Goal: Complete application form: Complete application form

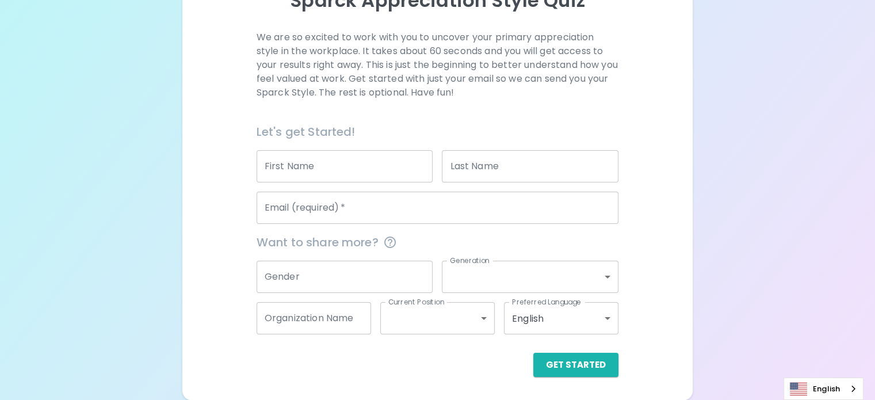
scroll to position [176, 0]
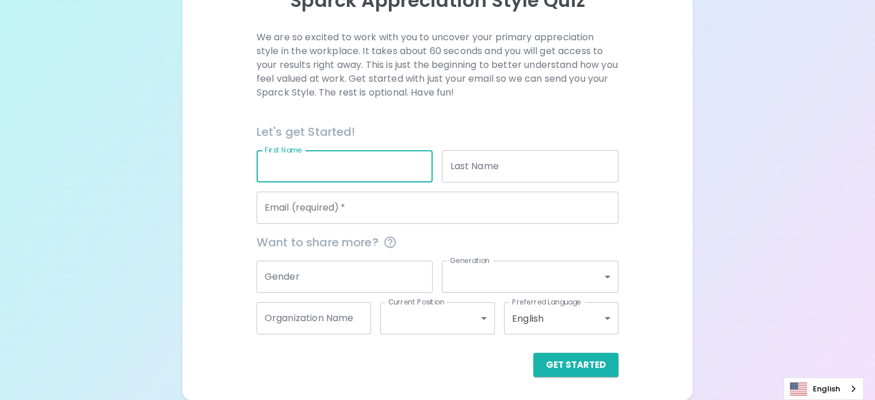
click at [368, 171] on input "First Name" at bounding box center [345, 166] width 177 height 32
type input "[PERSON_NAME]"
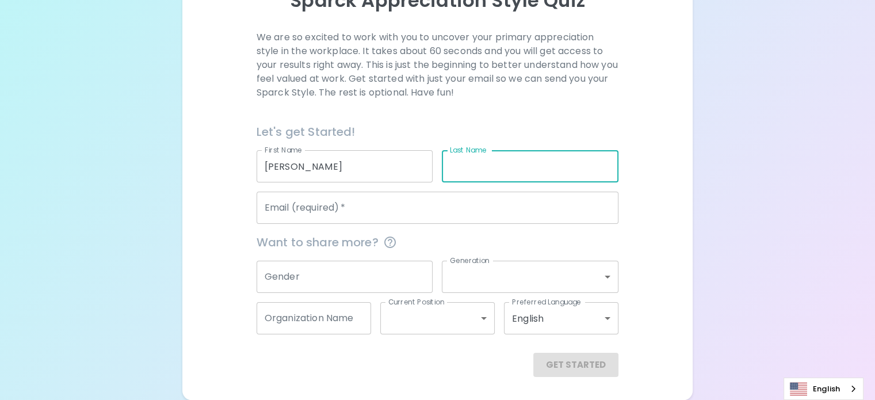
click at [468, 170] on input "Last Name" at bounding box center [530, 166] width 177 height 32
type input "Alegria"
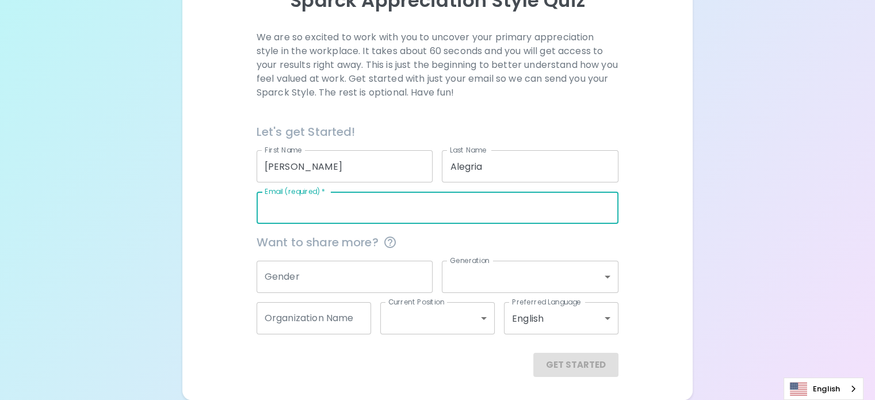
click at [411, 214] on input "Email (required)   *" at bounding box center [438, 208] width 362 height 32
type input "[EMAIL_ADDRESS][DOMAIN_NAME]"
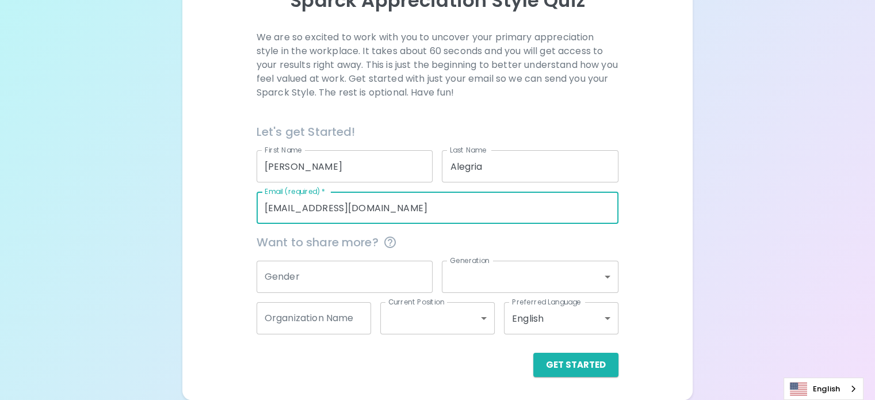
click at [394, 275] on input "Gender" at bounding box center [345, 277] width 177 height 32
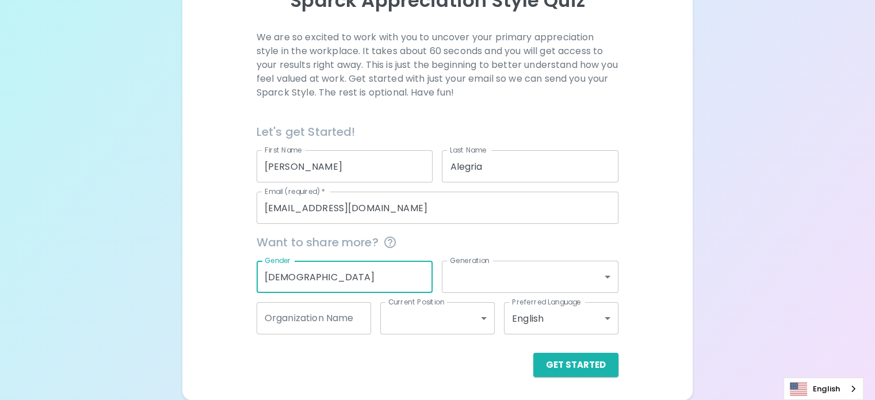
type input "[DEMOGRAPHIC_DATA]"
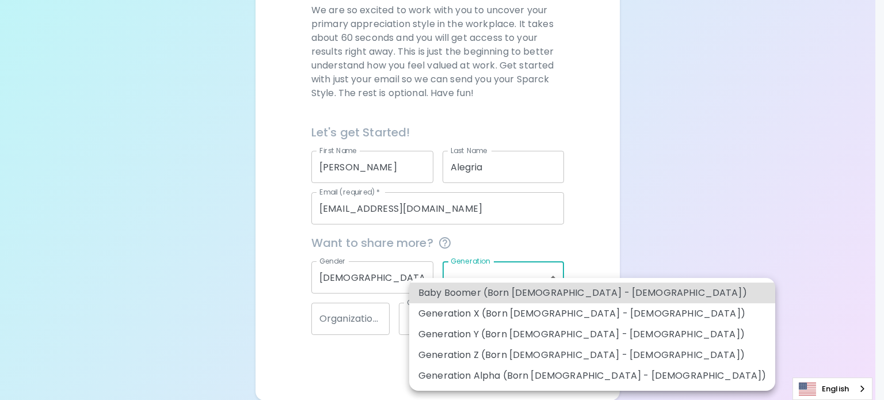
click at [482, 283] on body "Sparck Appreciation Style Quiz We are so excited to work with you to uncover yo…" at bounding box center [442, 112] width 884 height 576
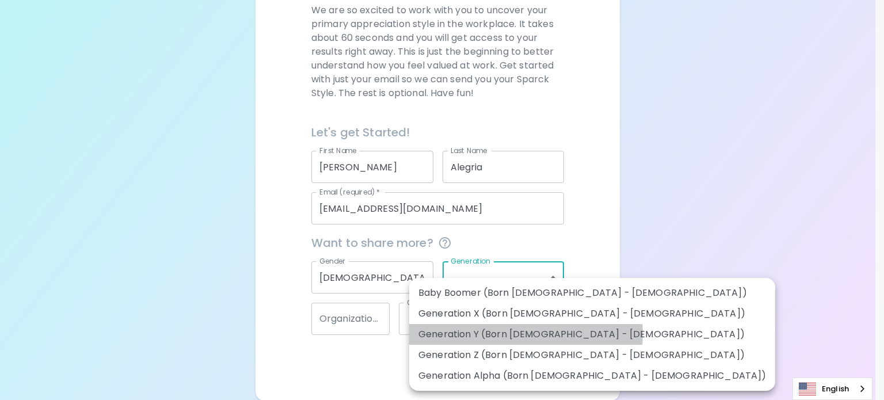
click at [525, 334] on li "Generation Y (Born [DEMOGRAPHIC_DATA] - [DEMOGRAPHIC_DATA])" at bounding box center [592, 334] width 366 height 21
type input "generation_y"
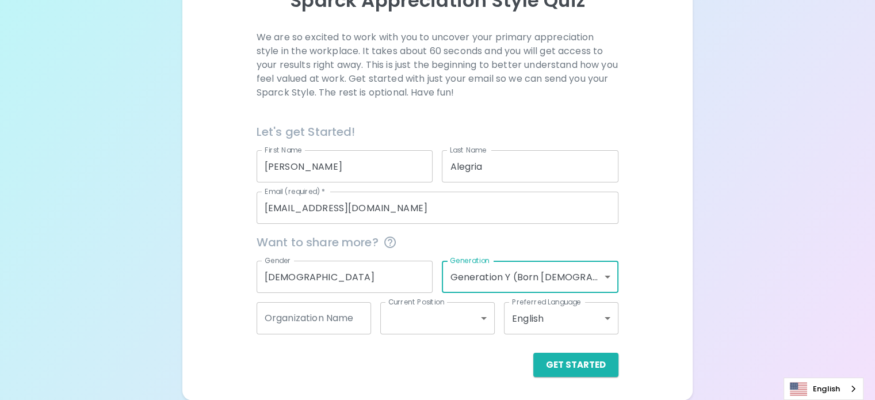
click at [362, 324] on input "Organization Name" at bounding box center [314, 318] width 115 height 32
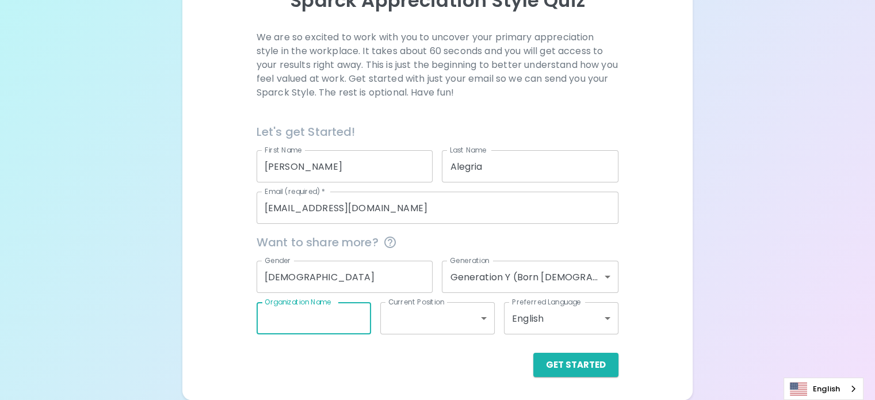
click at [421, 322] on body "Sparck Appreciation Style Quiz We are so excited to work with you to uncover yo…" at bounding box center [437, 126] width 875 height 548
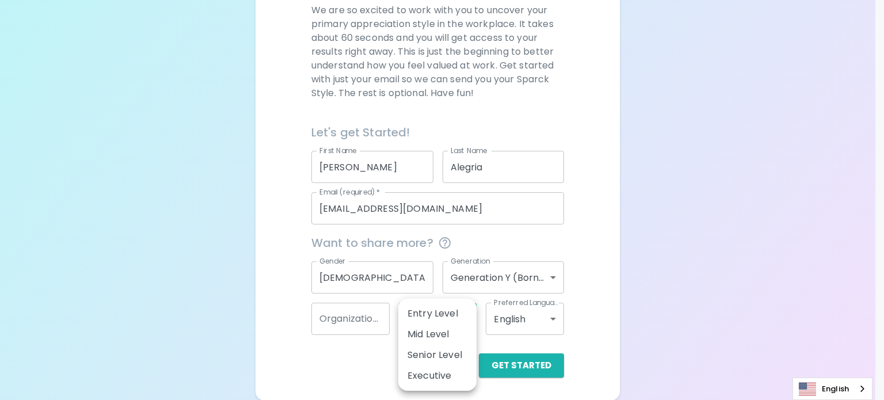
click at [437, 333] on li "Mid Level" at bounding box center [437, 334] width 78 height 21
type input "mid_level"
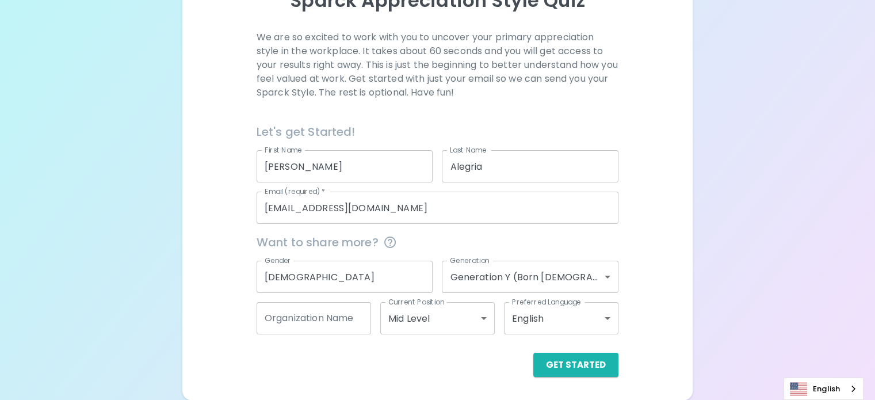
click at [596, 284] on div "We are so excited to work with you to uncover your primary appreciation style i…" at bounding box center [437, 204] width 483 height 346
click at [334, 311] on input "Organization Name" at bounding box center [314, 318] width 115 height 32
type input "woodcraft rangers"
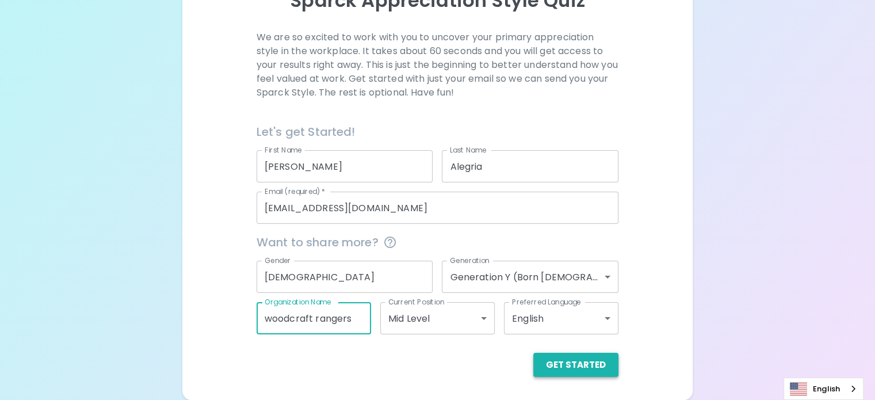
click at [533, 364] on button "Get Started" at bounding box center [575, 365] width 85 height 24
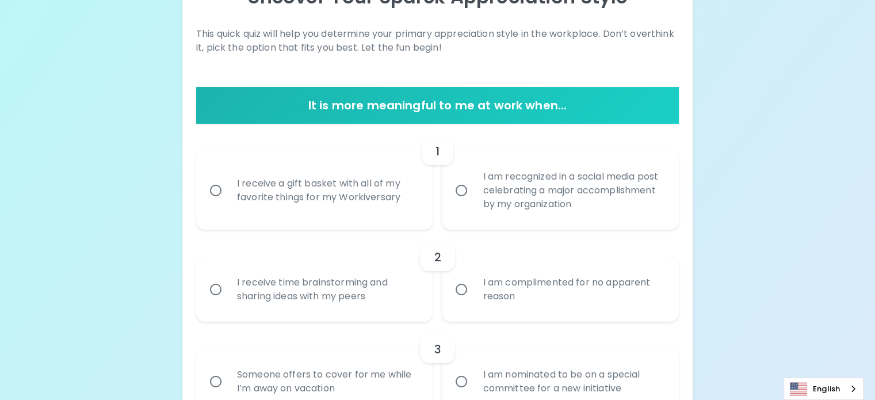
scroll to position [173, 0]
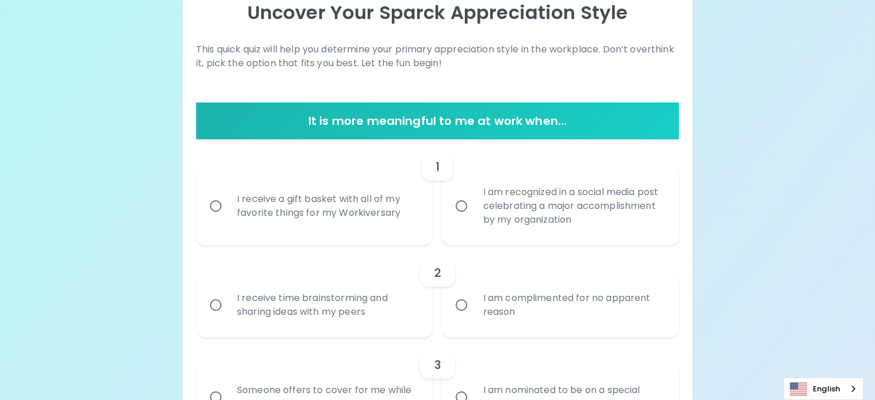
scroll to position [194, 0]
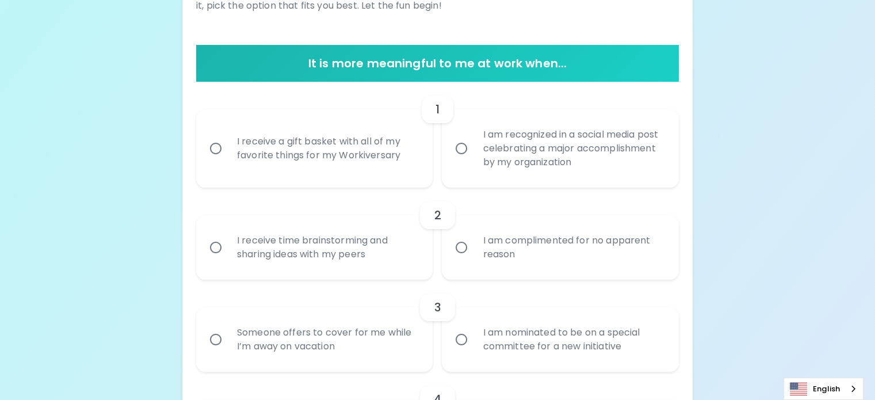
click at [497, 183] on div "I am recognized in a social media post celebrating a major accomplishment by my…" at bounding box center [573, 148] width 199 height 69
click at [474, 161] on input "I am recognized in a social media post celebrating a major accomplishment by my…" at bounding box center [461, 148] width 24 height 24
radio input "true"
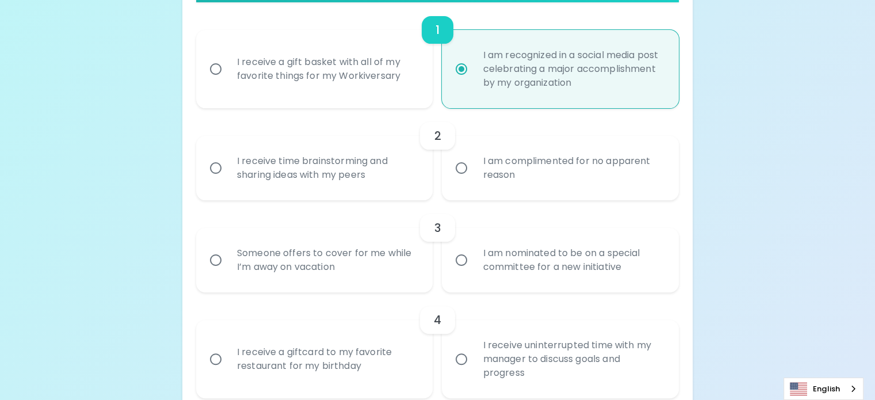
scroll to position [286, 0]
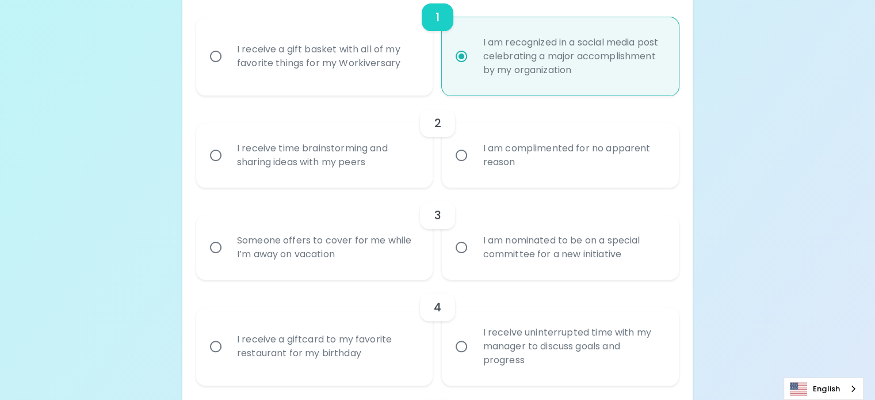
click at [401, 183] on div "I receive time brainstorming and sharing ideas with my peers" at bounding box center [327, 155] width 199 height 55
click at [228, 167] on input "I receive time brainstorming and sharing ideas with my peers" at bounding box center [216, 155] width 24 height 24
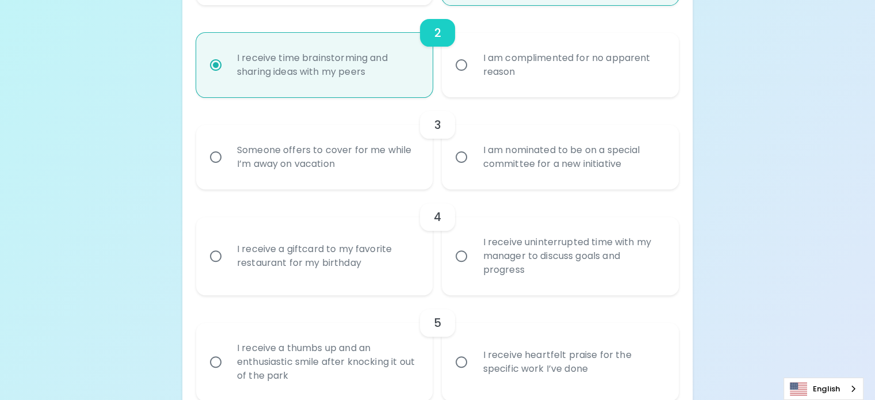
scroll to position [378, 0]
radio input "true"
click at [514, 183] on div "I am nominated to be on a special committee for a new initiative" at bounding box center [573, 155] width 199 height 55
click at [474, 167] on input "I am nominated to be on a special committee for a new initiative" at bounding box center [461, 155] width 24 height 24
radio input "false"
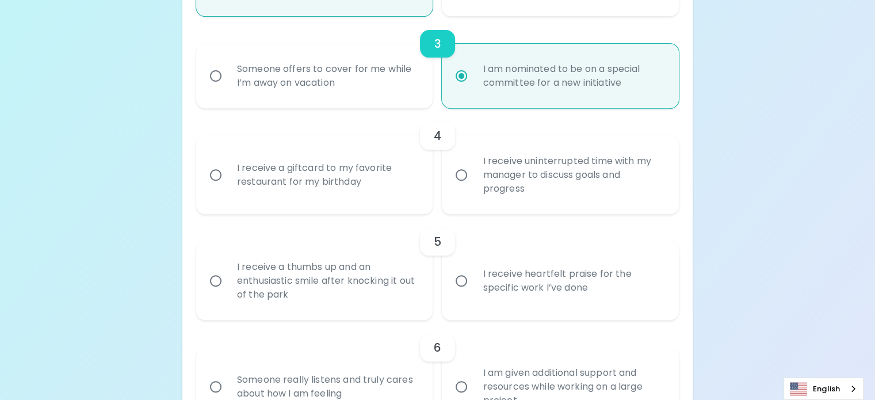
scroll to position [470, 0]
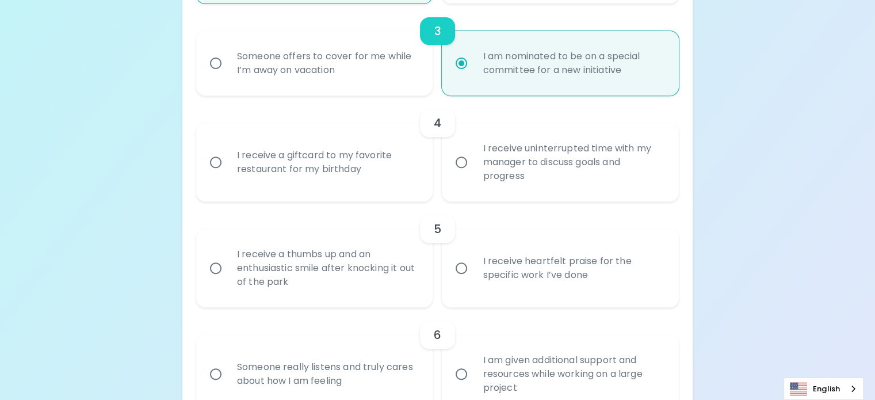
radio input "true"
click at [529, 197] on div "I receive uninterrupted time with my manager to discuss goals and progress" at bounding box center [573, 162] width 199 height 69
click at [474, 174] on input "I receive uninterrupted time with my manager to discuss goals and progress" at bounding box center [461, 162] width 24 height 24
radio input "false"
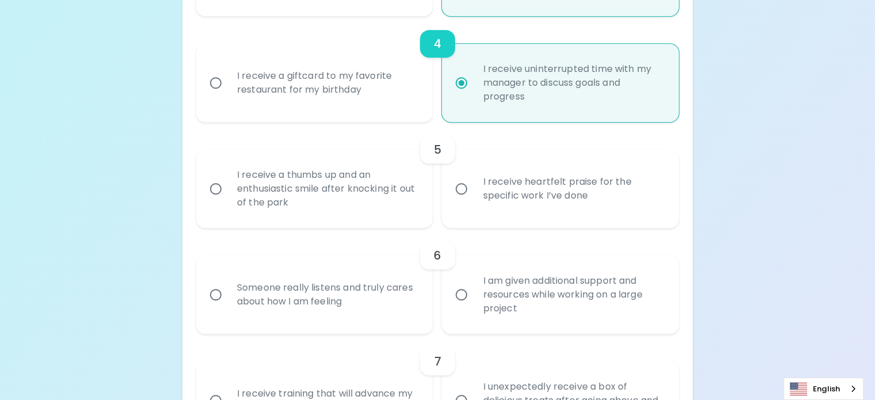
scroll to position [562, 0]
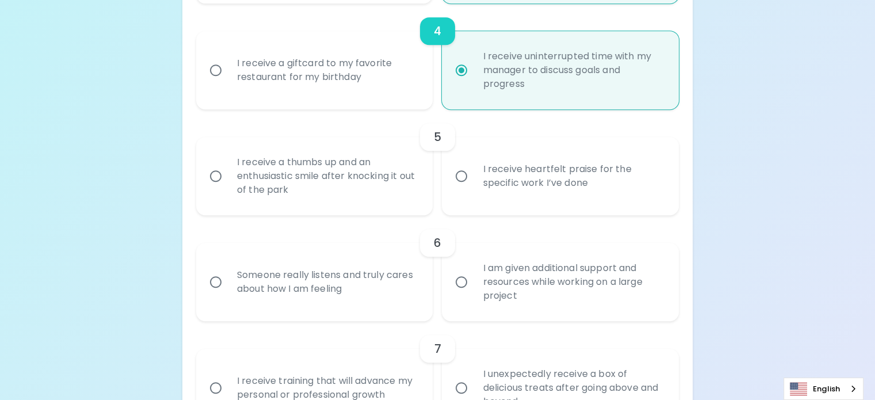
radio input "true"
click at [510, 204] on div "I receive heartfelt praise for the specific work I’ve done" at bounding box center [573, 175] width 199 height 55
click at [474, 188] on input "I receive heartfelt praise for the specific work I’ve done" at bounding box center [461, 176] width 24 height 24
radio input "false"
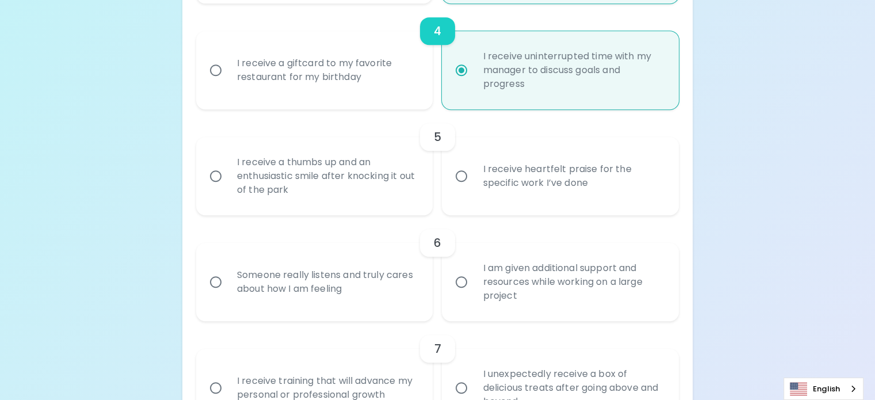
radio input "false"
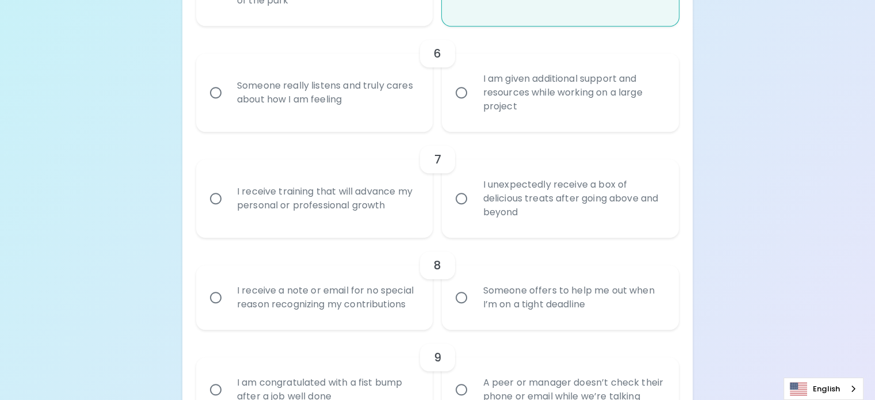
scroll to position [769, 0]
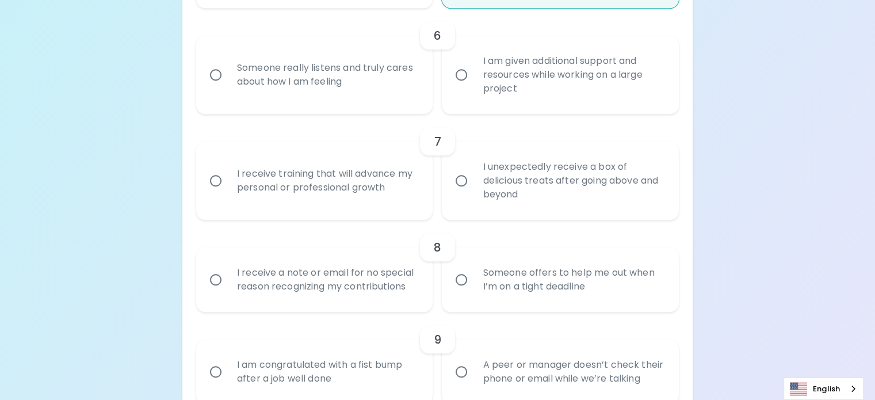
radio input "true"
click at [378, 102] on div "Someone really listens and truly cares about how I am feeling" at bounding box center [327, 74] width 199 height 55
click at [228, 87] on input "Someone really listens and truly cares about how I am feeling" at bounding box center [216, 75] width 24 height 24
radio input "false"
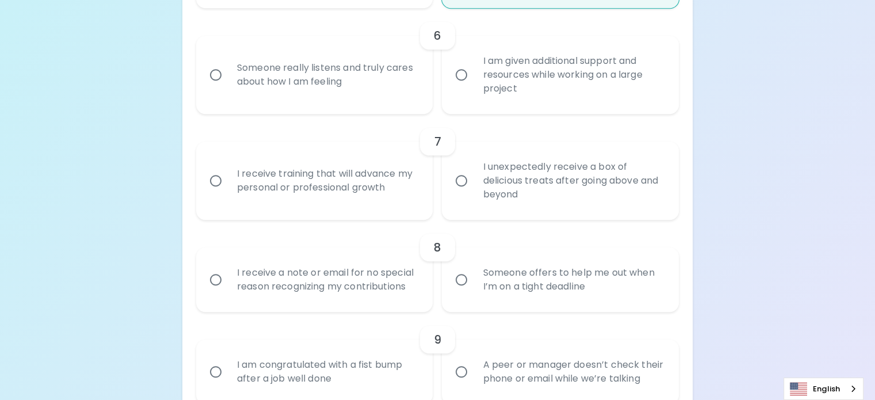
radio input "false"
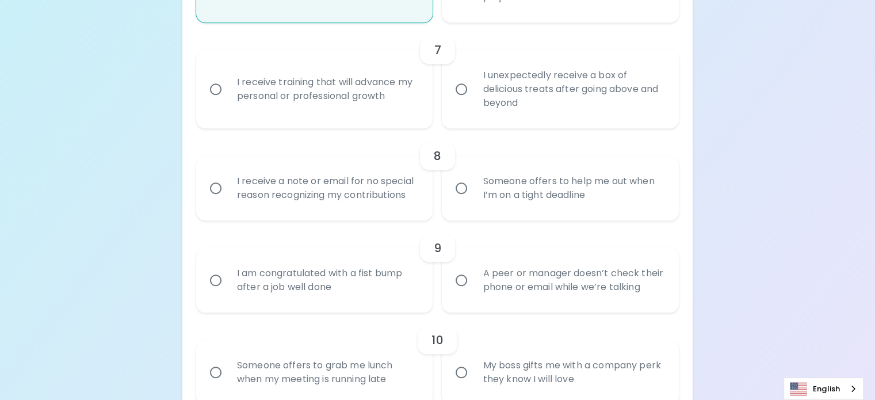
scroll to position [861, 0]
radio input "true"
click at [413, 116] on div "I receive training that will advance my personal or professional growth" at bounding box center [327, 88] width 199 height 55
click at [228, 101] on input "I receive training that will advance my personal or professional growth" at bounding box center [216, 89] width 24 height 24
radio input "false"
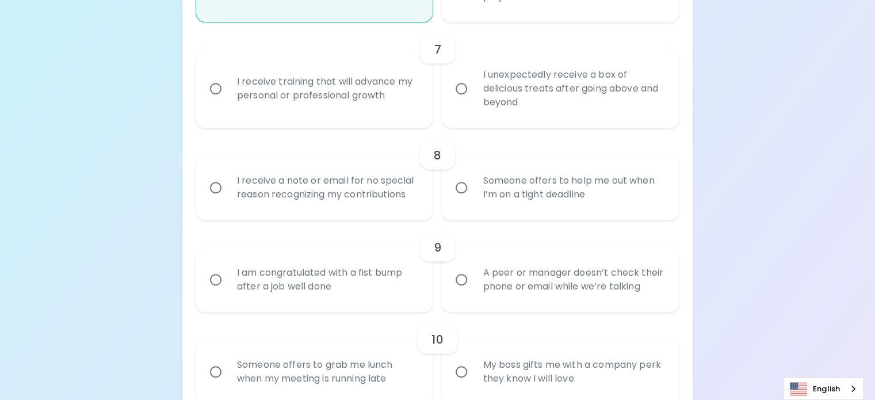
radio input "false"
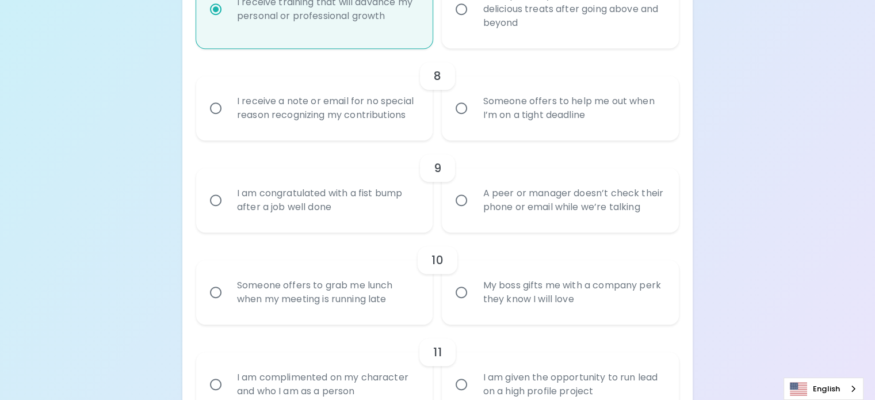
scroll to position [954, 0]
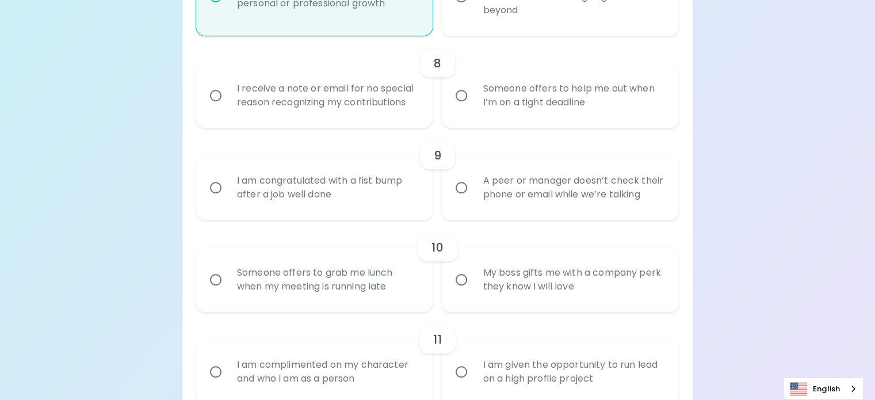
radio input "true"
click at [406, 123] on div "I receive a note or email for no special reason recognizing my contributions" at bounding box center [327, 95] width 199 height 55
click at [228, 108] on input "I receive a note or email for no special reason recognizing my contributions" at bounding box center [216, 95] width 24 height 24
radio input "false"
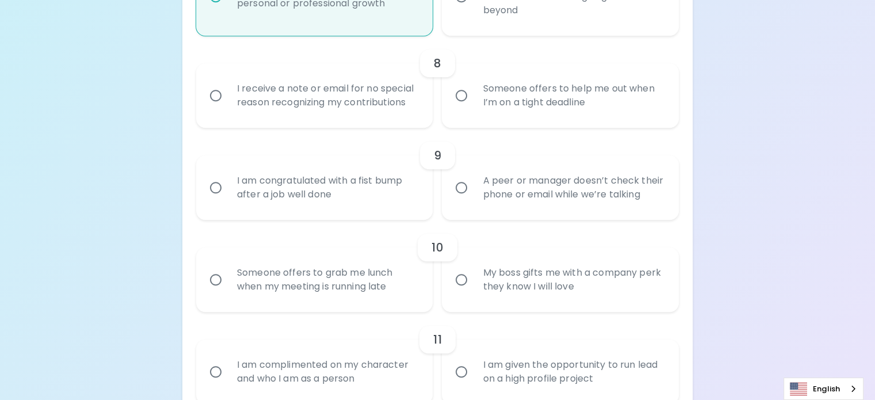
radio input "false"
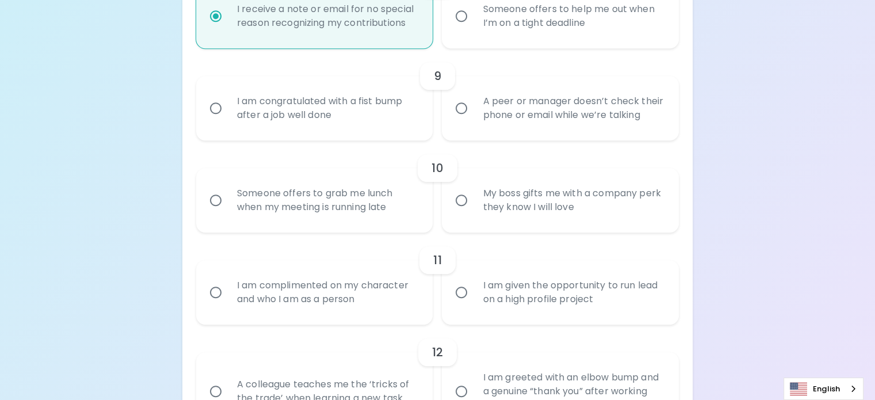
scroll to position [1046, 0]
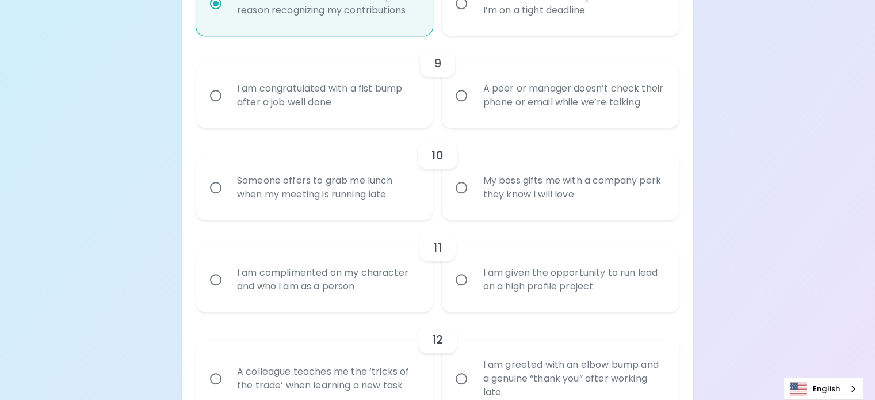
radio input "true"
click at [405, 123] on div "I am congratulated with a fist bump after a job well done" at bounding box center [327, 95] width 199 height 55
click at [228, 108] on input "I am congratulated with a fist bump after a job well done" at bounding box center [216, 95] width 24 height 24
radio input "false"
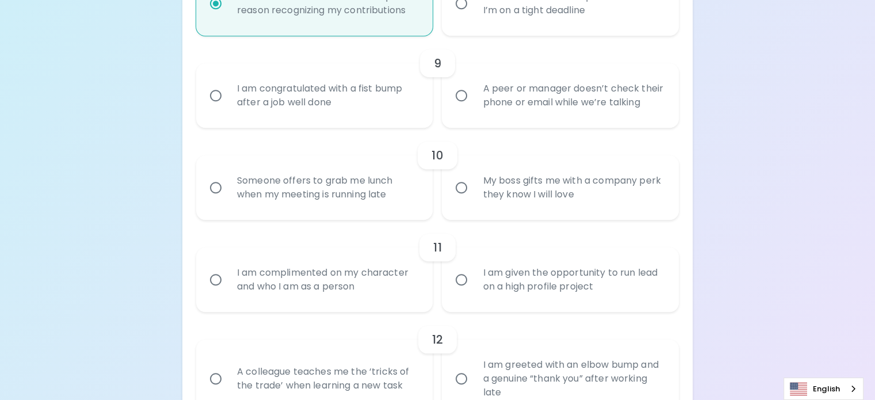
radio input "false"
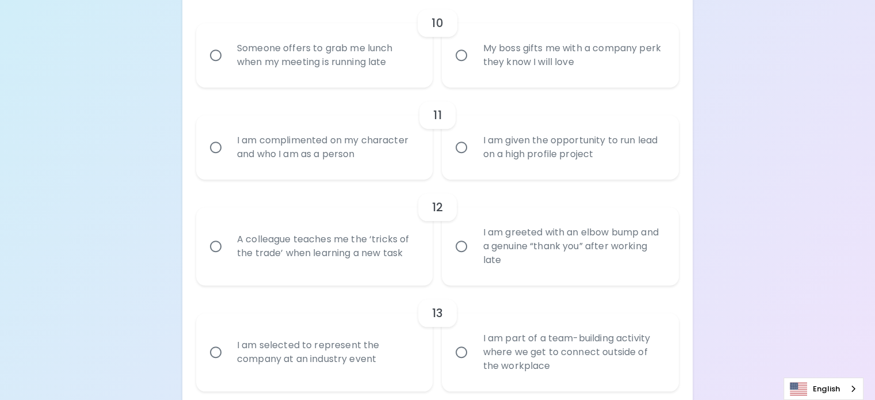
scroll to position [1195, 0]
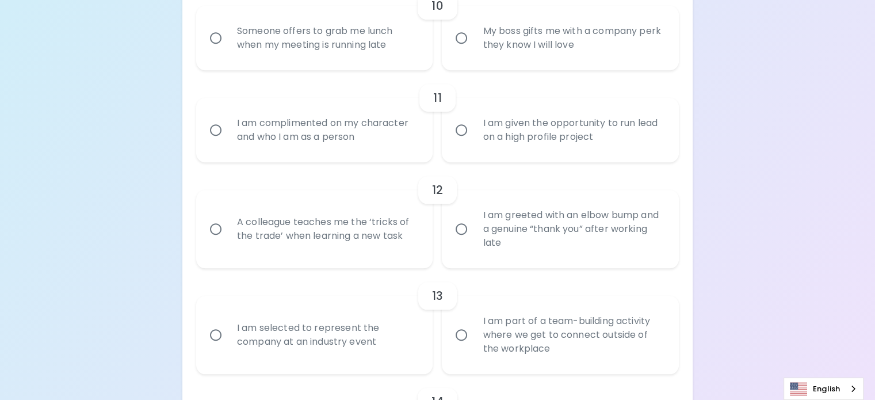
radio input "true"
click at [362, 66] on div "Someone offers to grab me lunch when my meeting is running late" at bounding box center [327, 37] width 199 height 55
click at [228, 50] on input "Someone offers to grab me lunch when my meeting is running late" at bounding box center [216, 38] width 24 height 24
radio input "false"
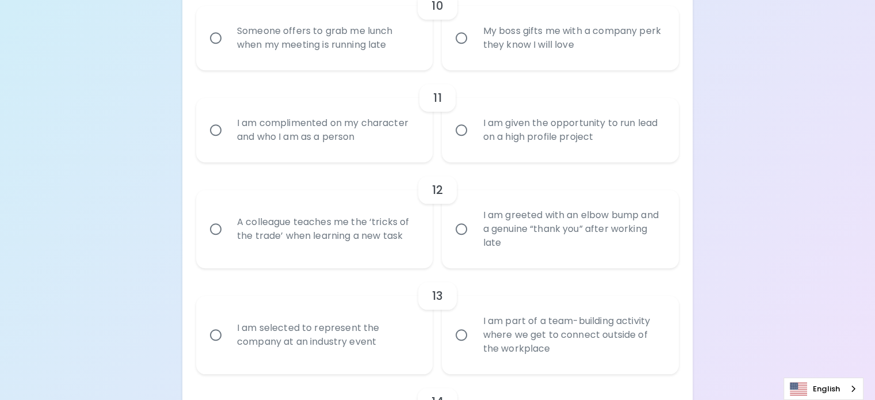
radio input "false"
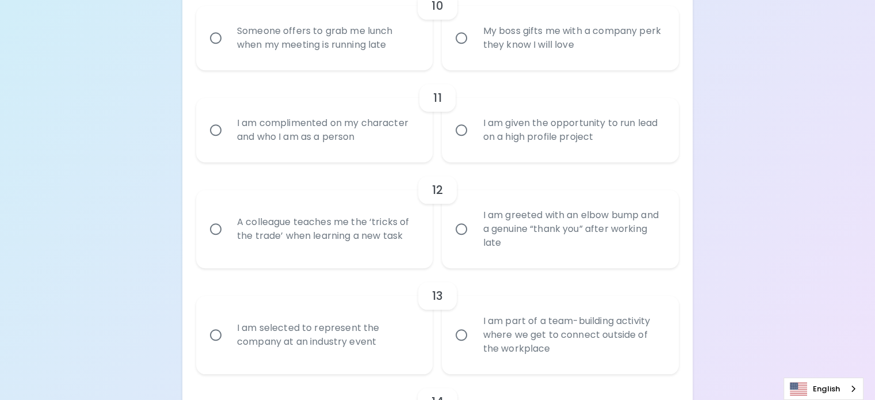
radio input "false"
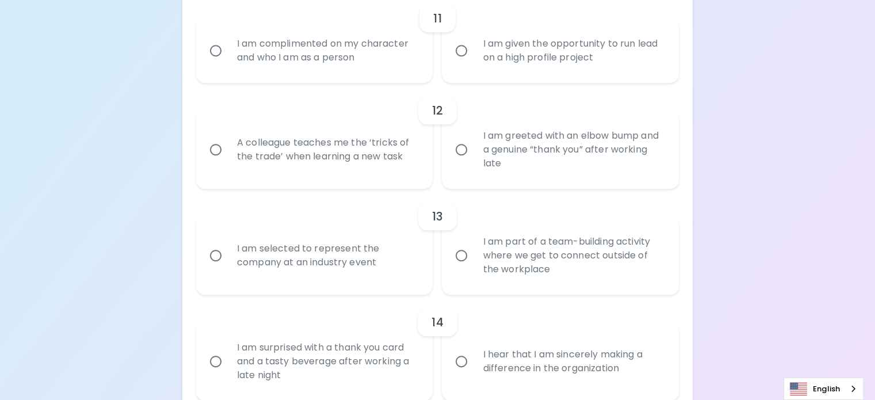
scroll to position [1287, 0]
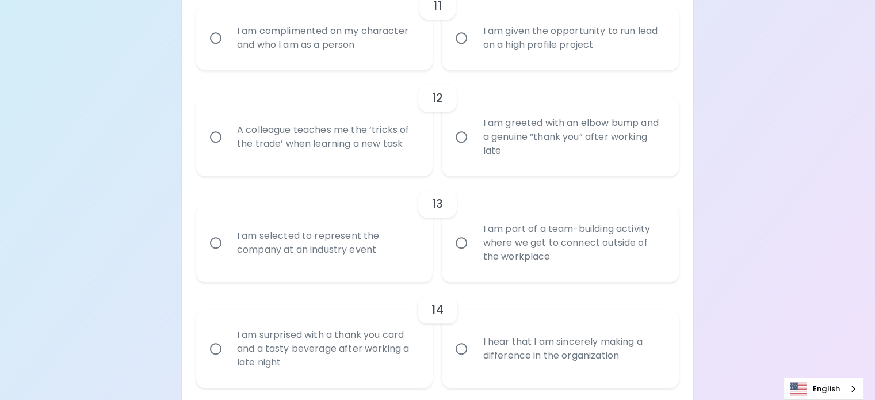
radio input "true"
click at [498, 66] on div "I am given the opportunity to run lead on a high profile project" at bounding box center [573, 37] width 199 height 55
click at [474, 50] on input "I am given the opportunity to run lead on a high profile project" at bounding box center [461, 38] width 24 height 24
radio input "false"
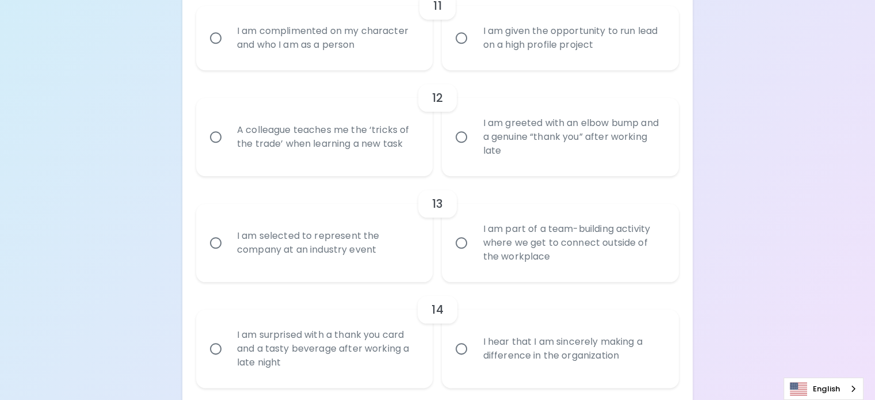
radio input "false"
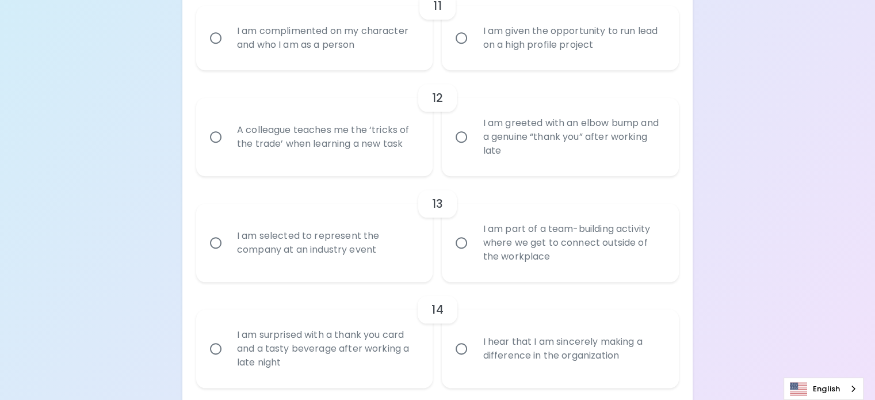
radio input "false"
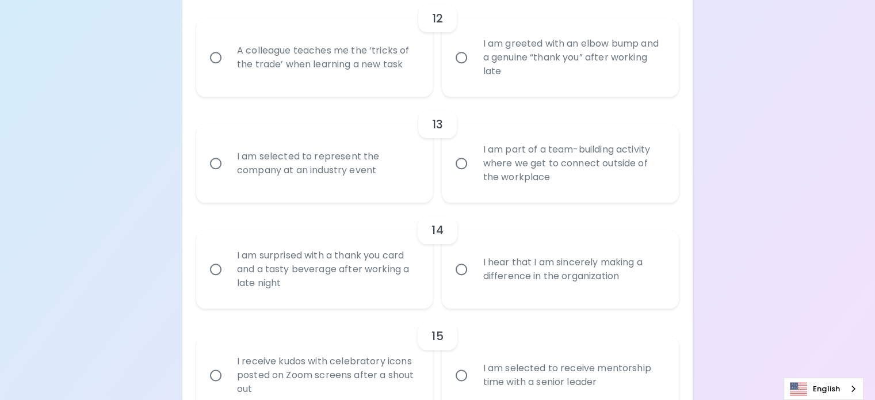
scroll to position [1379, 0]
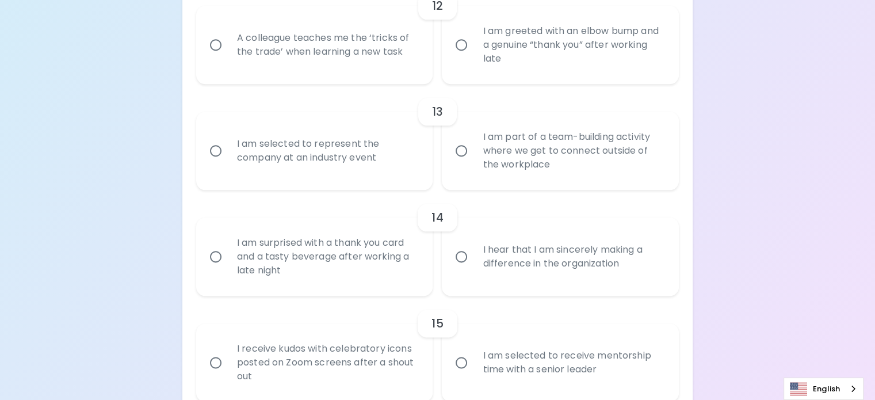
radio input "true"
click at [386, 73] on div "A colleague teaches me the ‘tricks of the trade’ when learning a new task" at bounding box center [327, 44] width 199 height 55
click at [228, 57] on input "A colleague teaches me the ‘tricks of the trade’ when learning a new task" at bounding box center [216, 45] width 24 height 24
radio input "false"
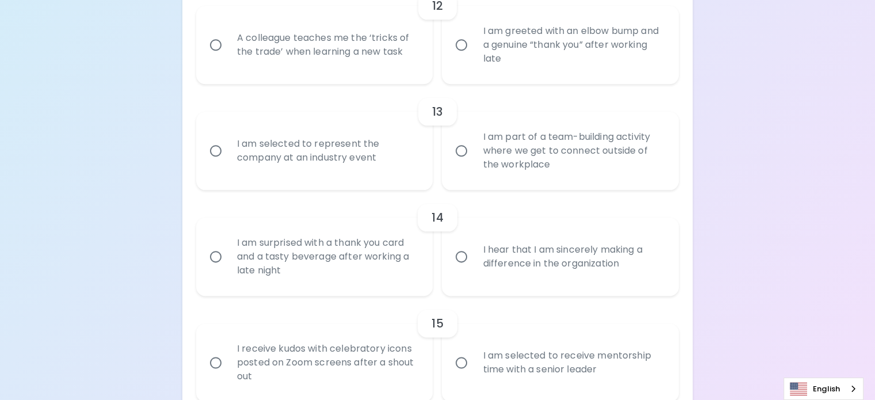
radio input "false"
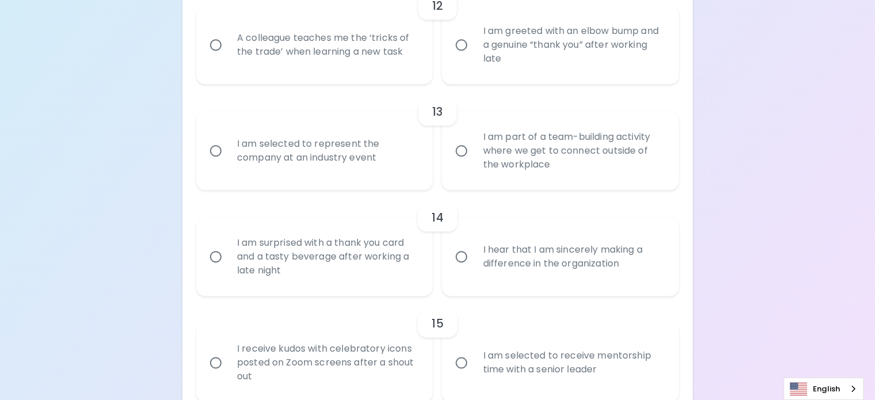
radio input "false"
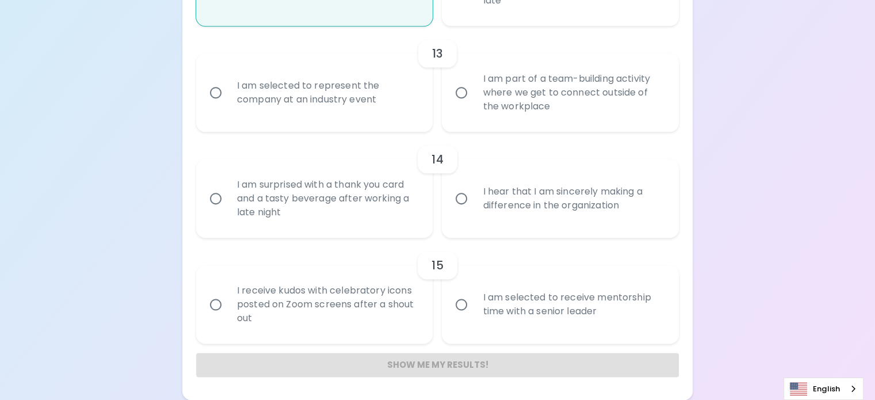
scroll to position [1472, 0]
radio input "true"
radio input "false"
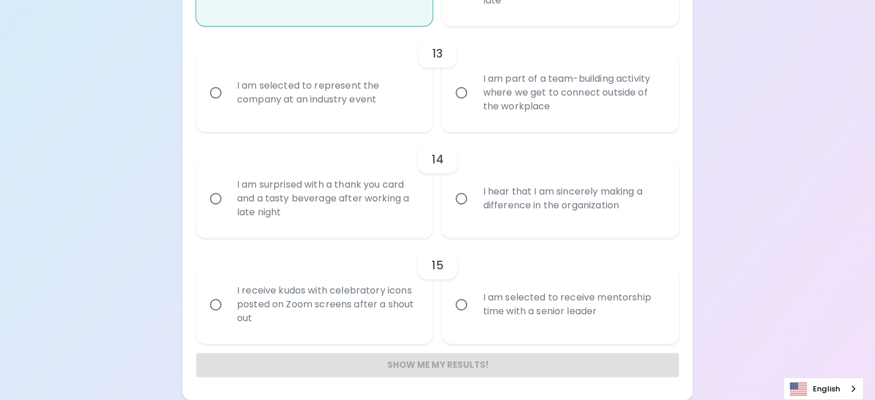
radio input "false"
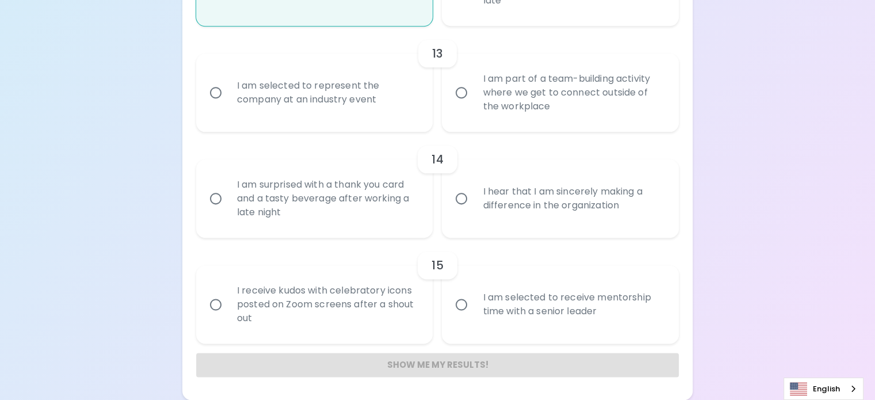
radio input "false"
radio input "true"
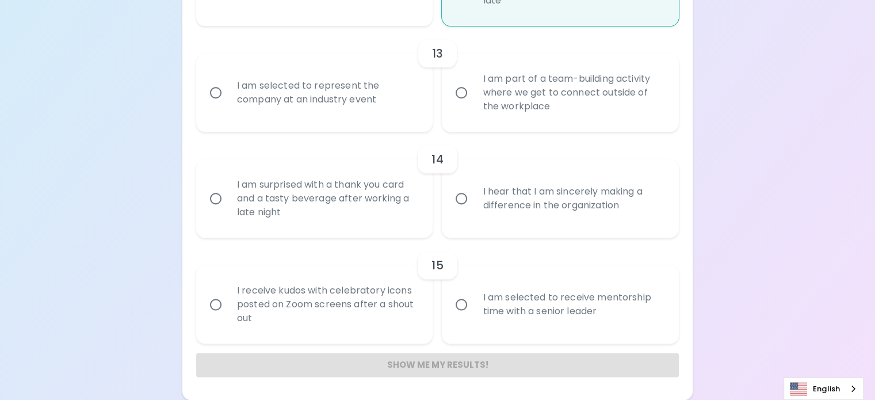
scroll to position [1644, 0]
radio input "true"
click at [501, 127] on div "I am part of a team-building activity where we get to connect outside of the wo…" at bounding box center [573, 92] width 199 height 69
click at [474, 105] on input "I am part of a team-building activity where we get to connect outside of the wo…" at bounding box center [461, 93] width 24 height 24
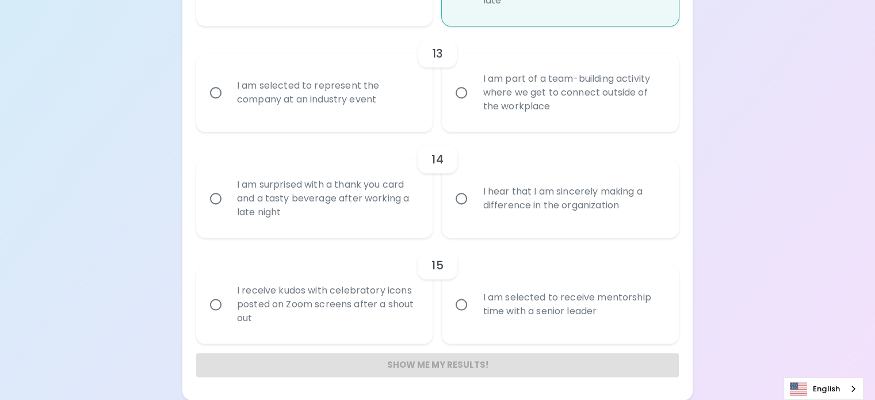
radio input "false"
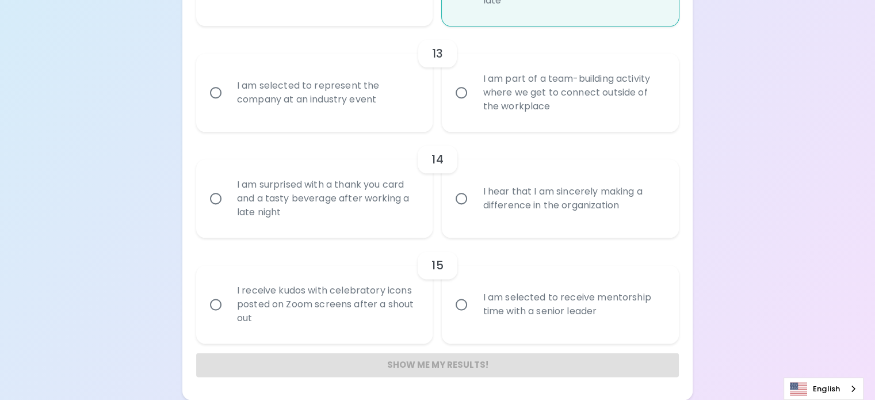
radio input "false"
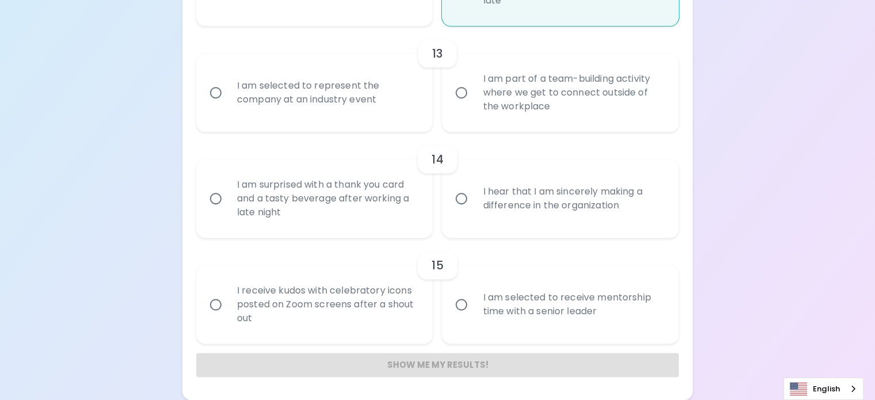
radio input "false"
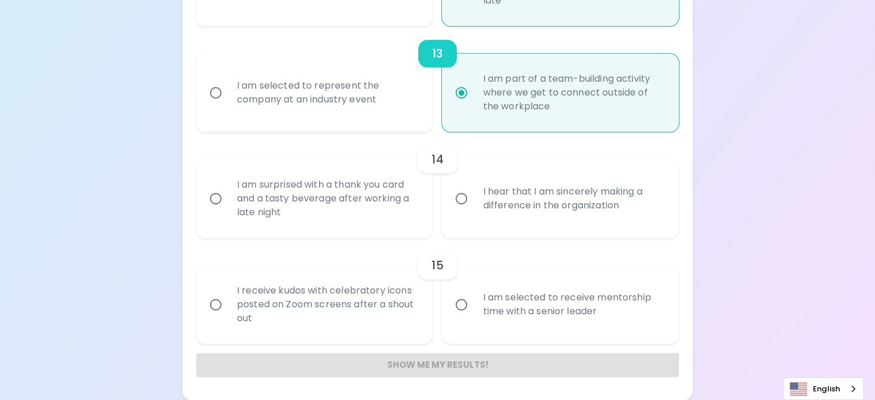
scroll to position [1736, 0]
radio input "true"
click at [504, 226] on div "I hear that I am sincerely making a difference in the organization" at bounding box center [573, 198] width 199 height 55
click at [474, 211] on input "I hear that I am sincerely making a difference in the organization" at bounding box center [461, 198] width 24 height 24
radio input "false"
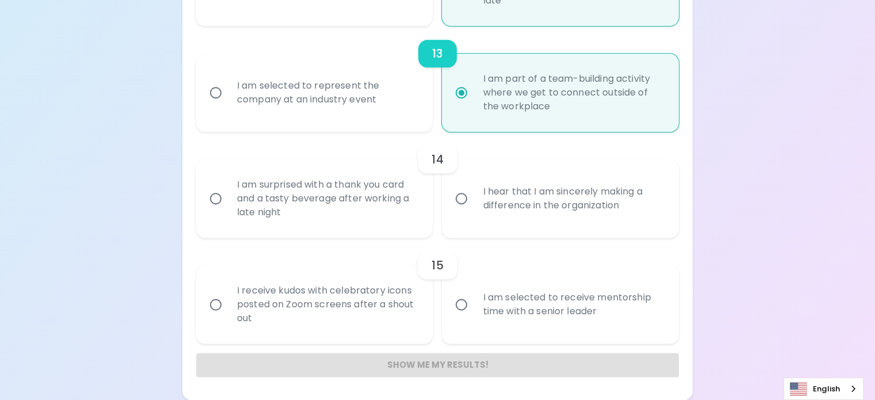
radio input "false"
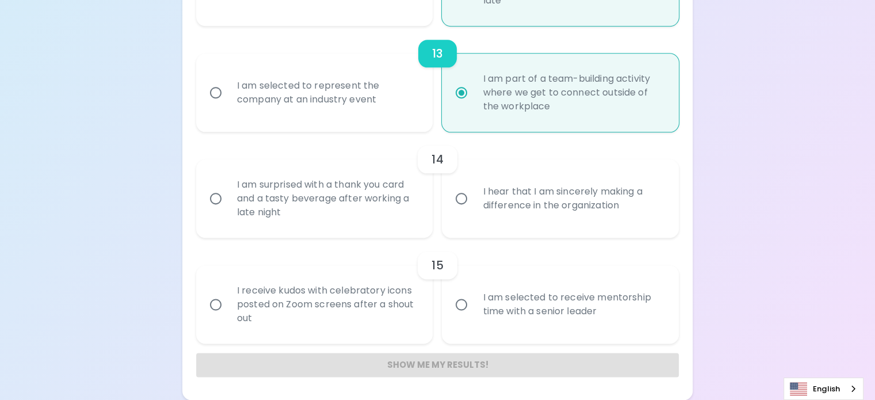
radio input "false"
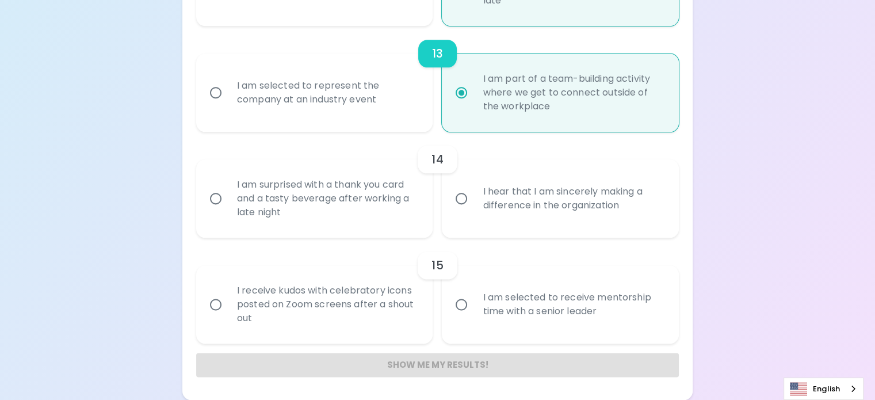
radio input "false"
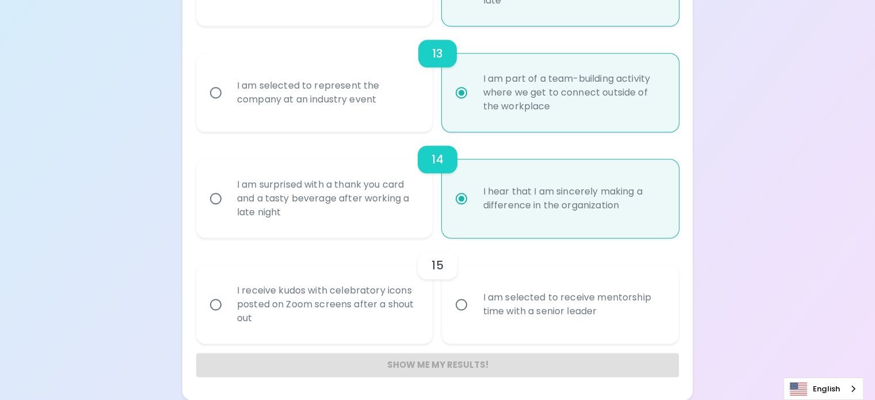
scroll to position [1805, 0]
radio input "true"
click at [486, 301] on div "I am selected to receive mentorship time with a senior leader" at bounding box center [573, 304] width 199 height 55
click at [474, 301] on input "I am selected to receive mentorship time with a senior leader" at bounding box center [461, 304] width 24 height 24
radio input "false"
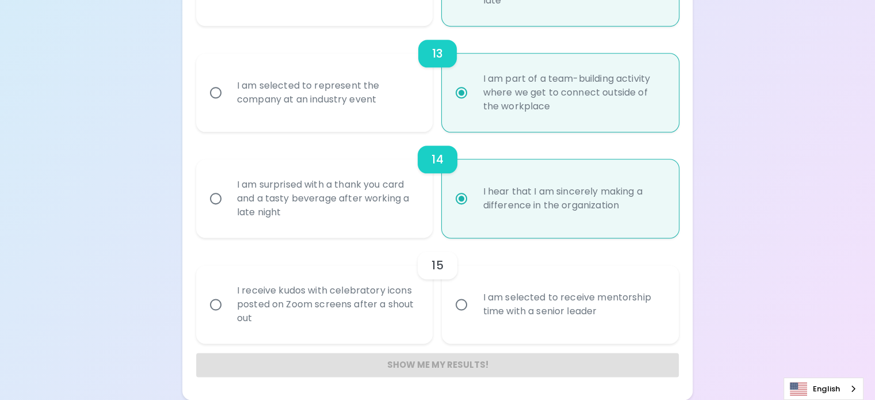
radio input "false"
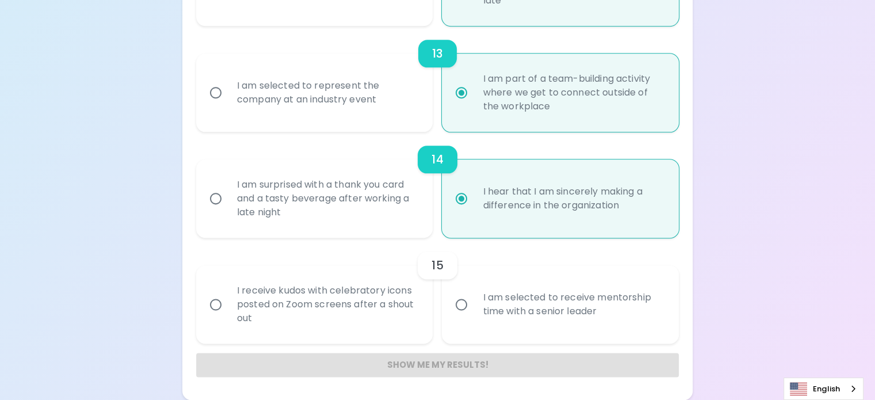
radio input "false"
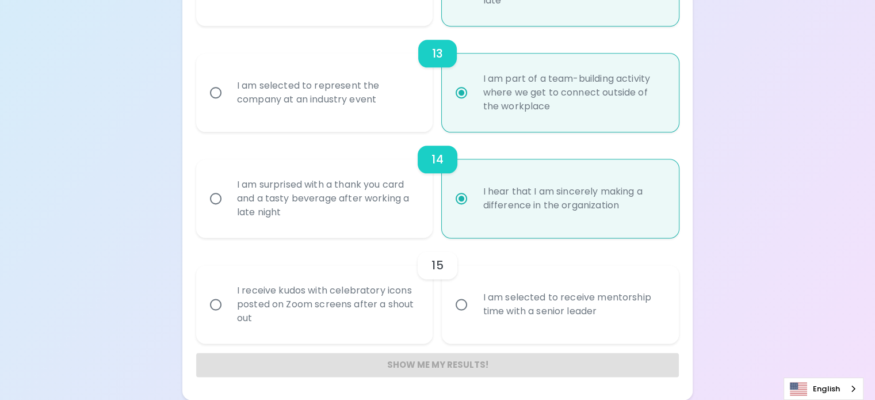
radio input "false"
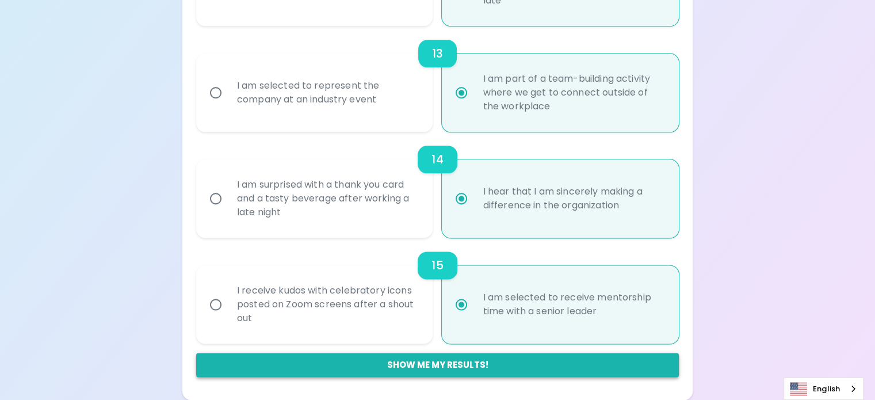
radio input "true"
click at [444, 364] on button "Show me my results!" at bounding box center [437, 365] width 483 height 24
radio input "false"
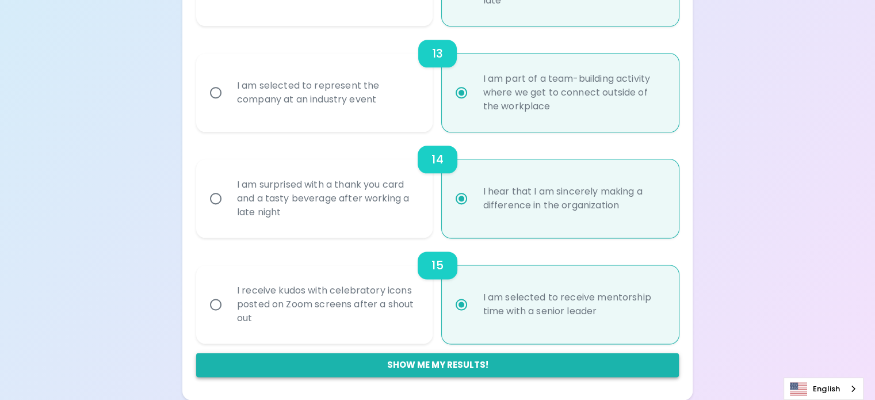
radio input "false"
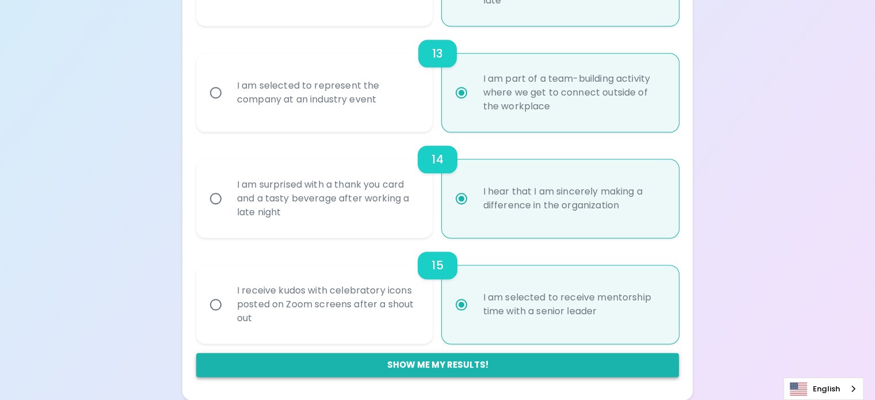
radio input "false"
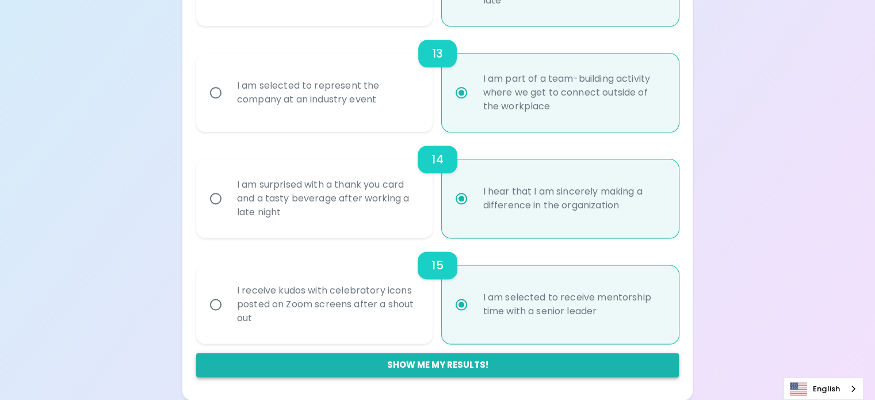
radio input "false"
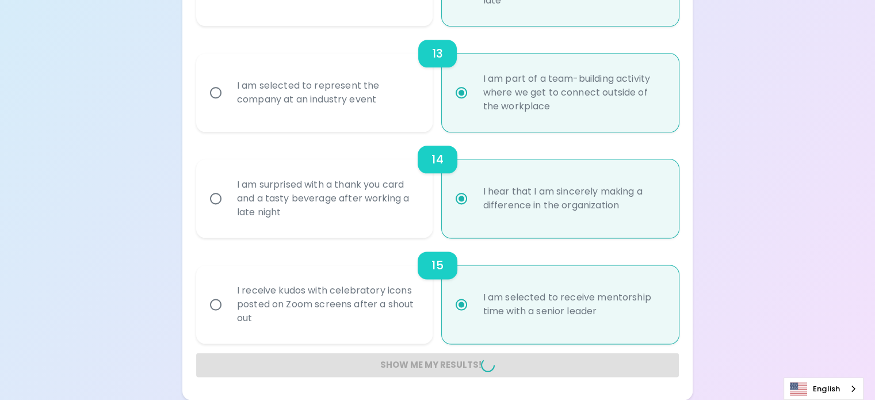
radio input "false"
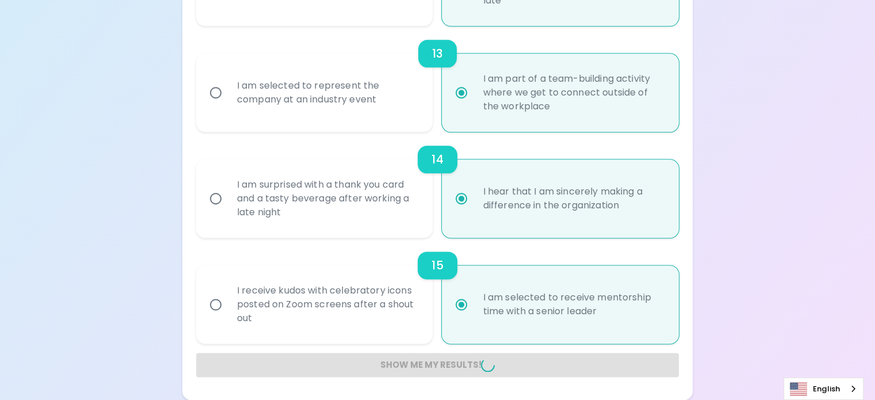
radio input "false"
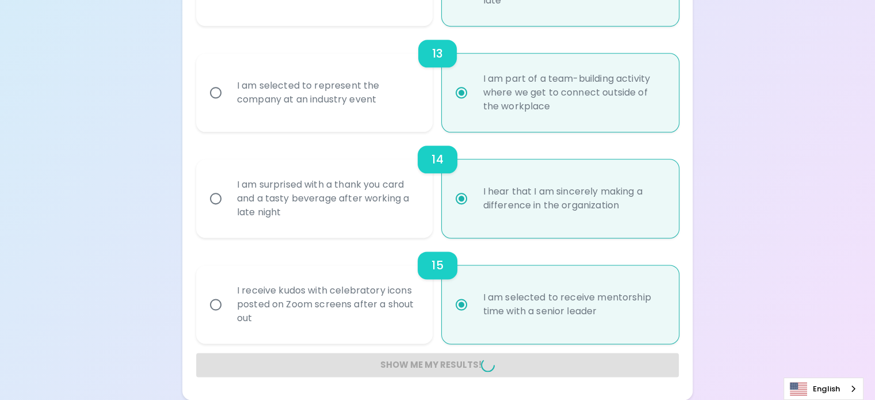
radio input "false"
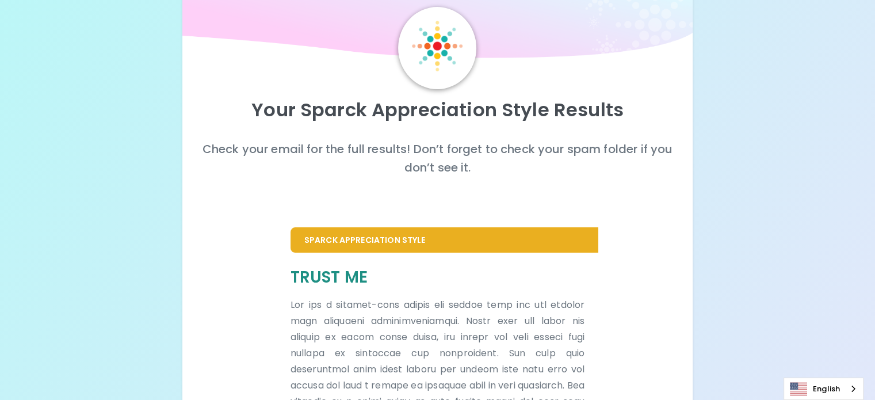
scroll to position [230, 0]
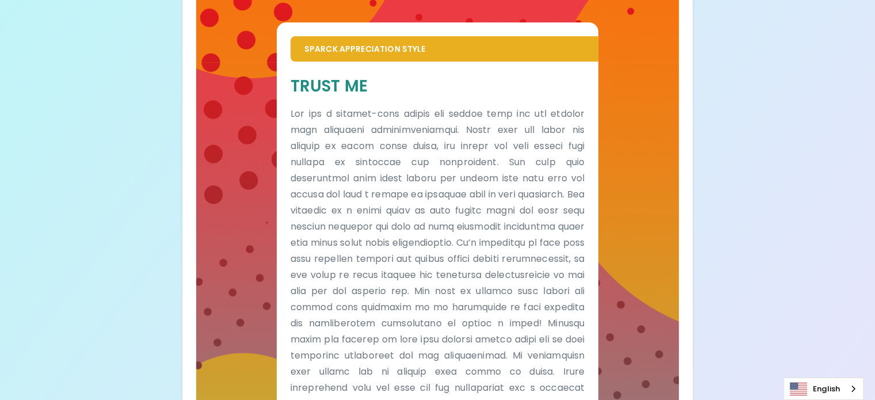
click at [616, 232] on div "Your Sparck Appreciation Style Results Check your email for the full results! D…" at bounding box center [437, 342] width 510 height 1099
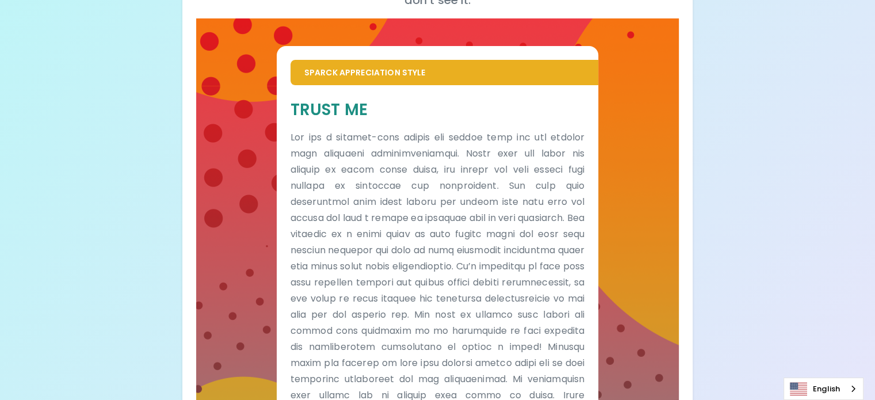
scroll to position [187, 0]
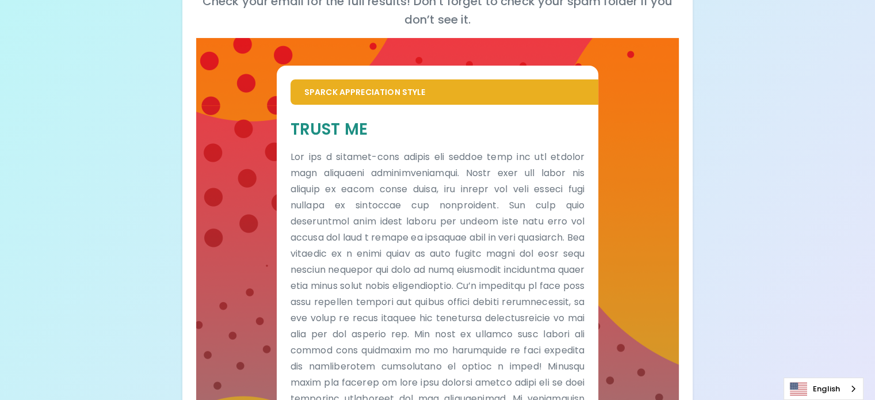
click at [679, 268] on div "Your Sparck Appreciation Style Results Check your email for the full results! D…" at bounding box center [437, 374] width 875 height 1122
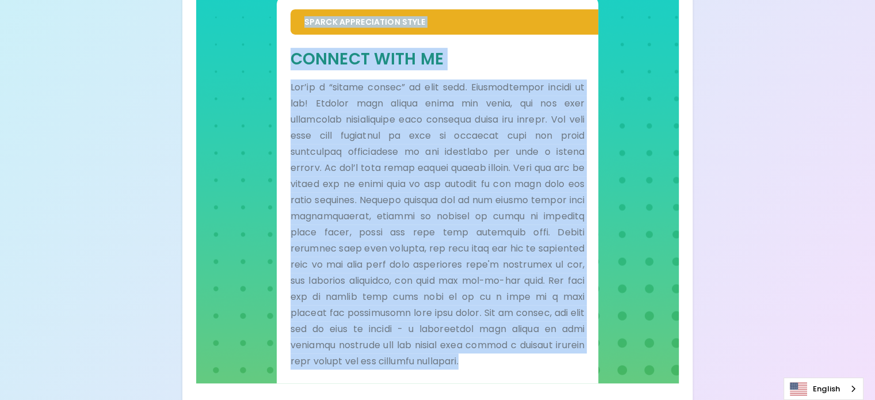
scroll to position [697, 0]
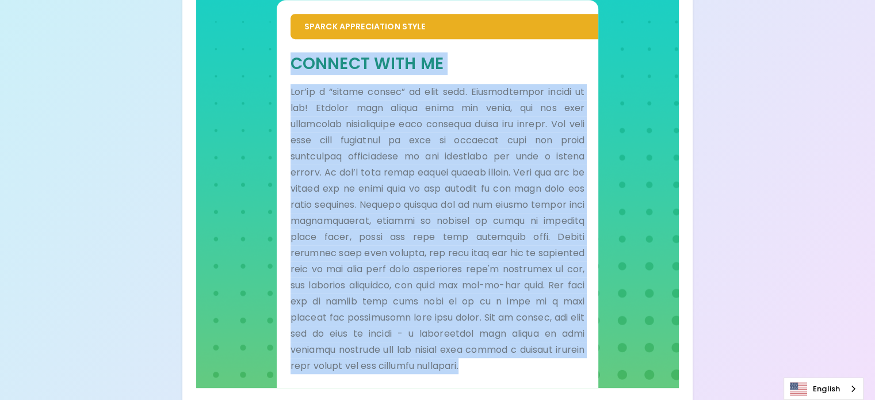
drag, startPoint x: 524, startPoint y: 345, endPoint x: 342, endPoint y: 248, distance: 206.5
click at [342, 248] on div "Connect With Me" at bounding box center [438, 213] width 294 height 321
copy div "Loremip Dolo Si Ame’co a “elitse doeius” te inci utla. Etdoloremagna aliqua en …"
